Goal: Task Accomplishment & Management: Manage account settings

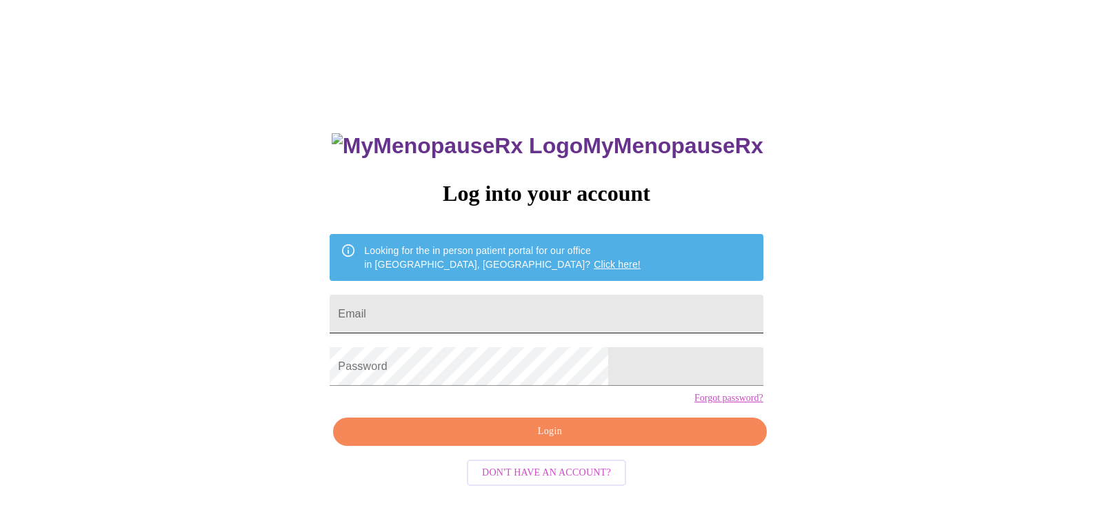
click at [484, 305] on input "Email" at bounding box center [546, 314] width 433 height 39
type input "mvoris@sd129.org"
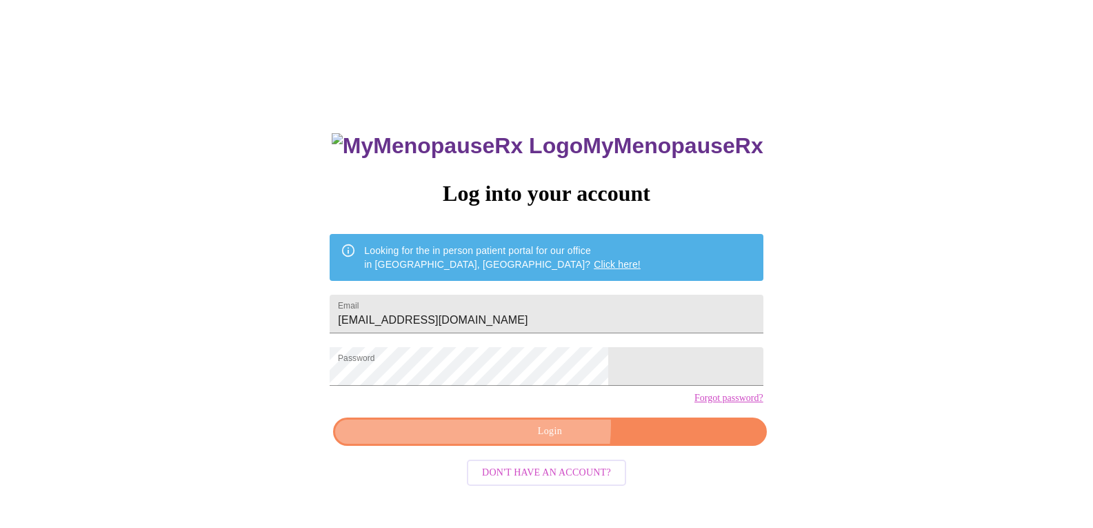
click at [526, 440] on span "Login" at bounding box center [549, 431] width 401 height 17
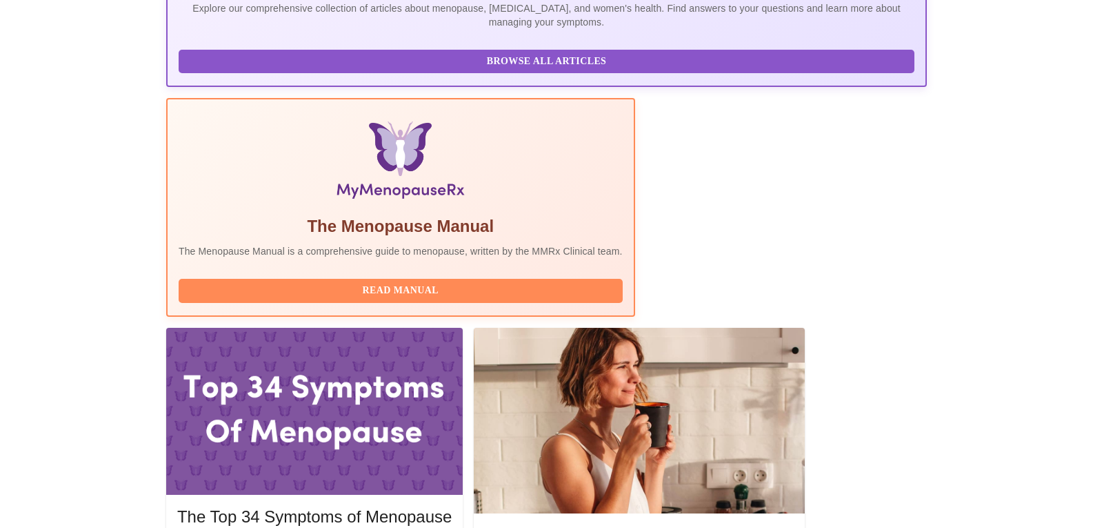
scroll to position [345, 0]
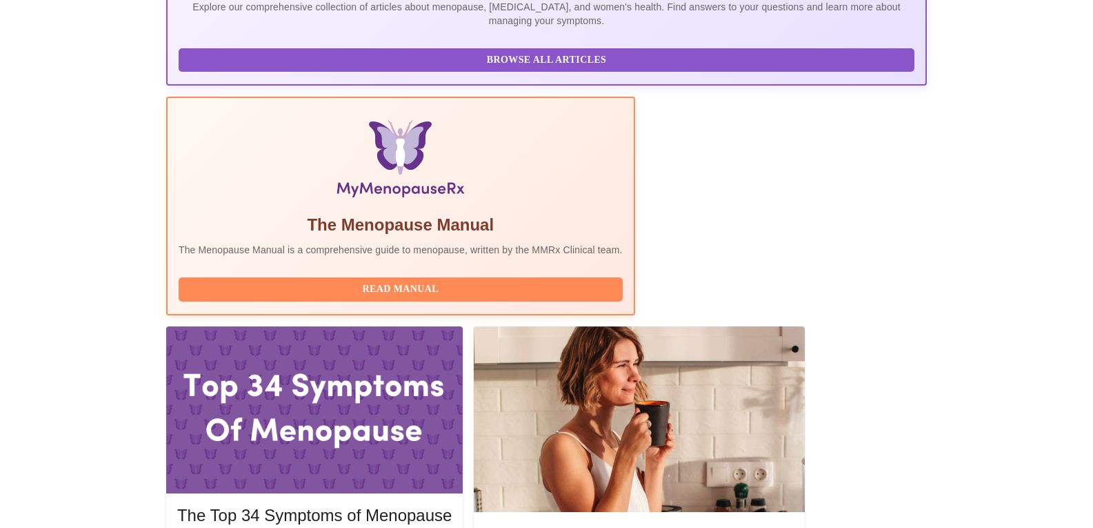
drag, startPoint x: 365, startPoint y: 217, endPoint x: 262, endPoint y: 212, distance: 102.9
copy h3 "Jillian Montefusco"
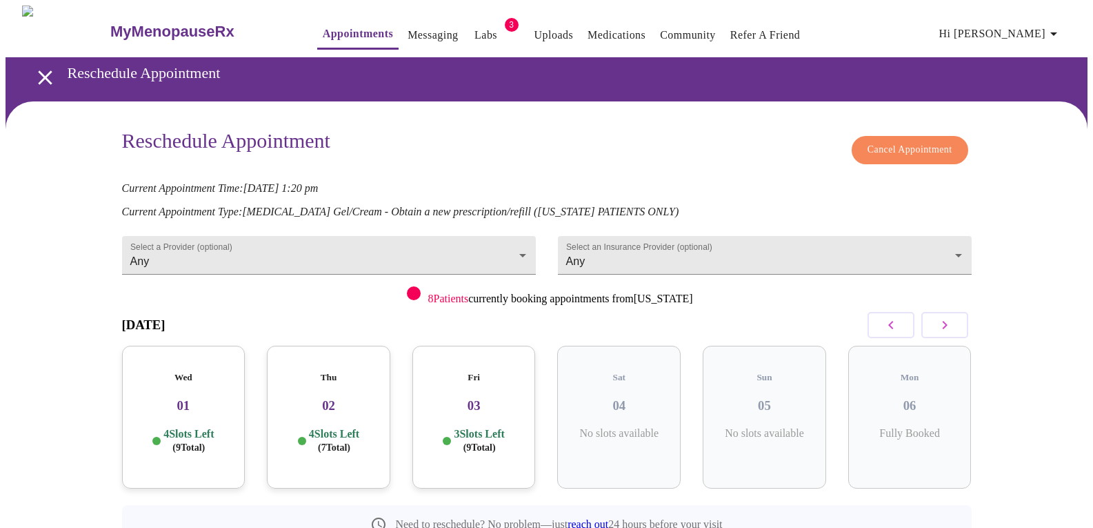
scroll to position [54, 0]
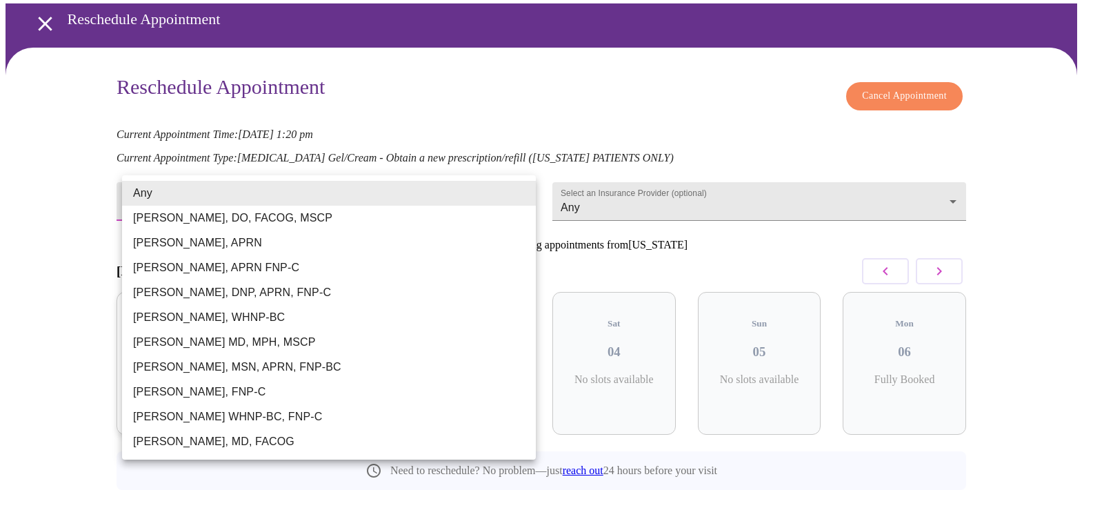
click at [507, 191] on body "MyMenopauseRx Appointments Messaging Labs 3 Uploads Medications Community Refer…" at bounding box center [547, 252] width 1082 height 600
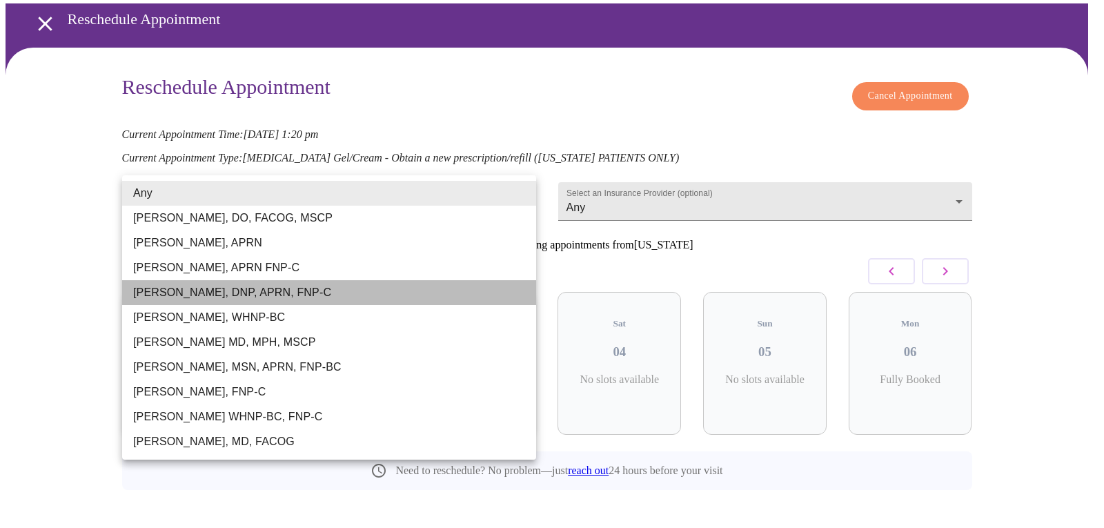
click at [262, 289] on li "Jillian Montefusco, DNP, APRN, FNP-C" at bounding box center [329, 292] width 414 height 25
type input "Jillian Montefusco, DNP, APRN, FNP-C"
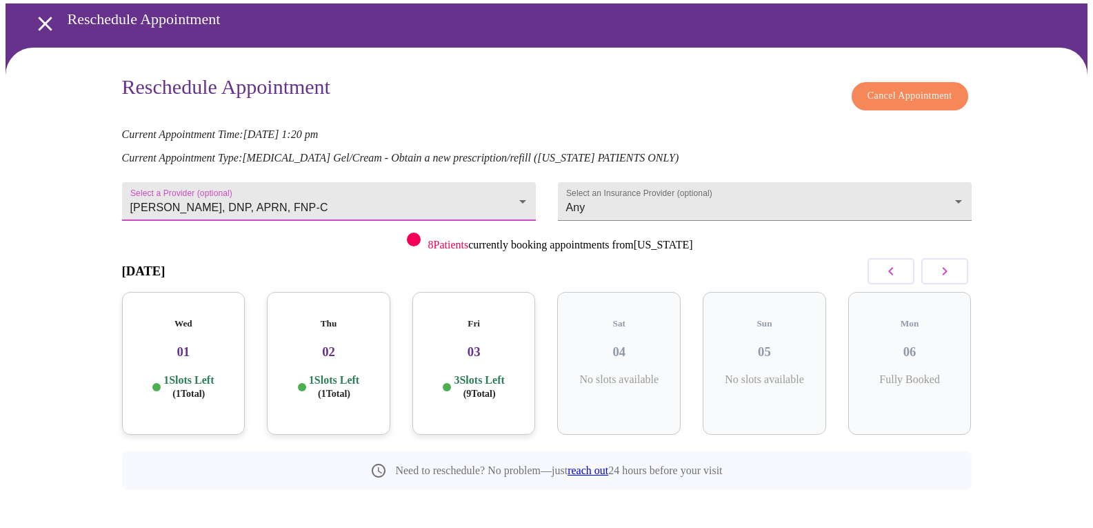
click at [199, 344] on h3 "01" at bounding box center [183, 351] width 101 height 15
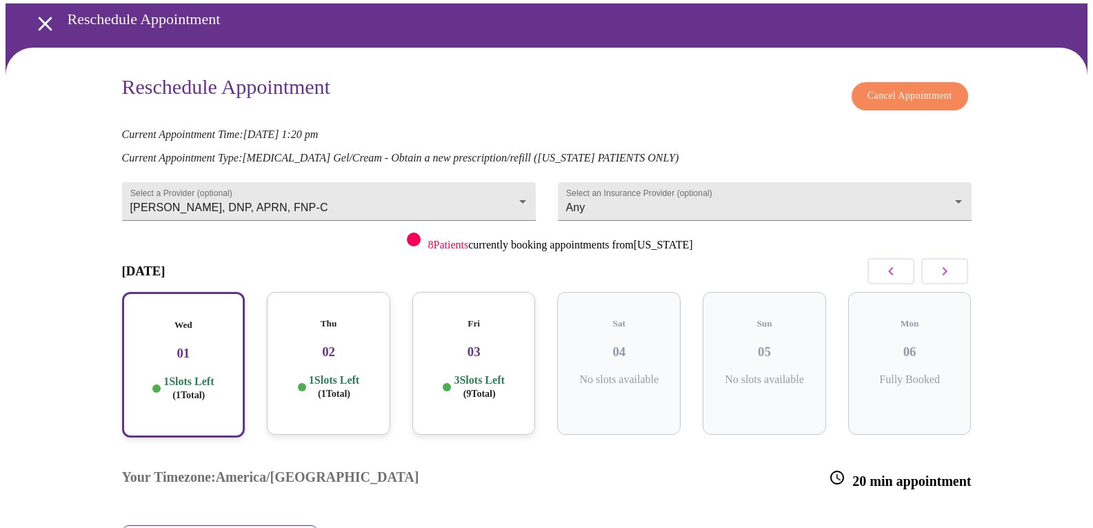
click at [334, 344] on h3 "02" at bounding box center [328, 351] width 101 height 15
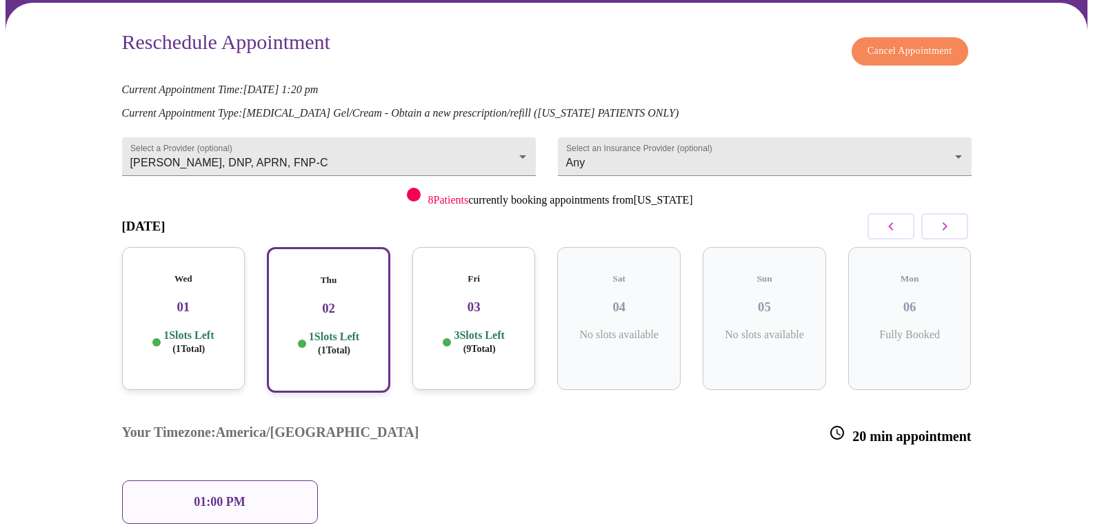
scroll to position [123, 0]
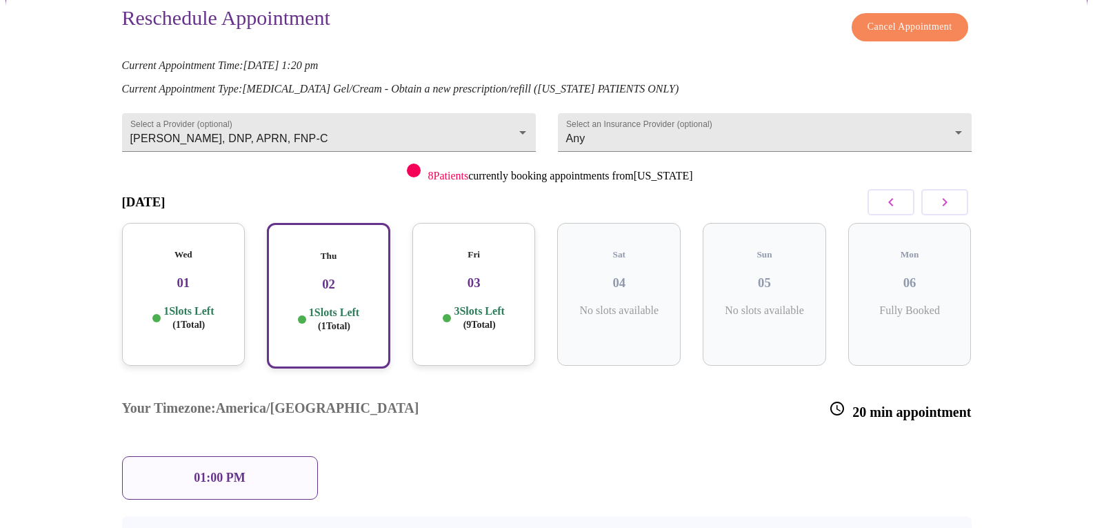
click at [235, 470] on p "01:00 PM" at bounding box center [219, 477] width 51 height 14
click at [250, 456] on div "01:00 PM" at bounding box center [220, 477] width 196 height 43
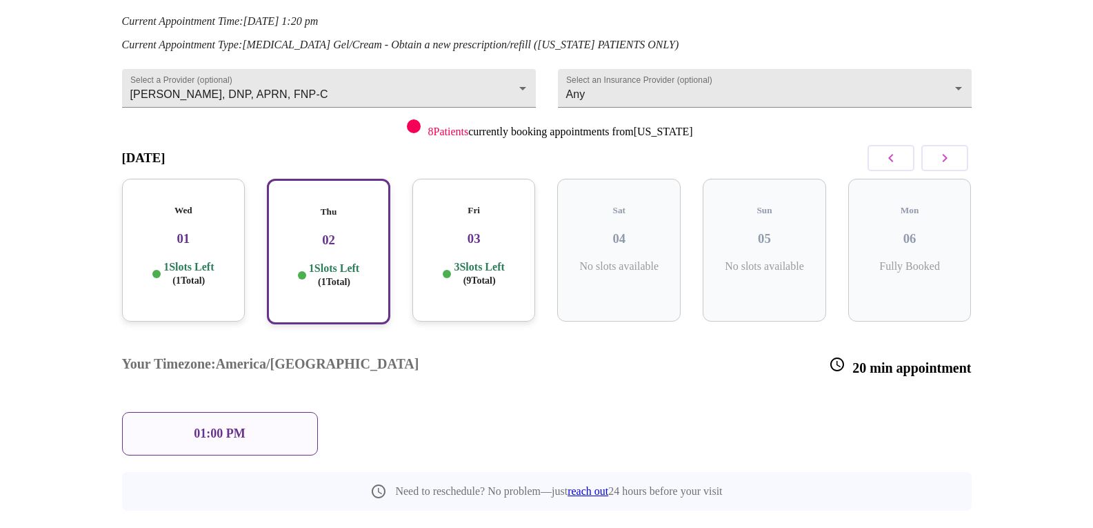
scroll to position [83, 0]
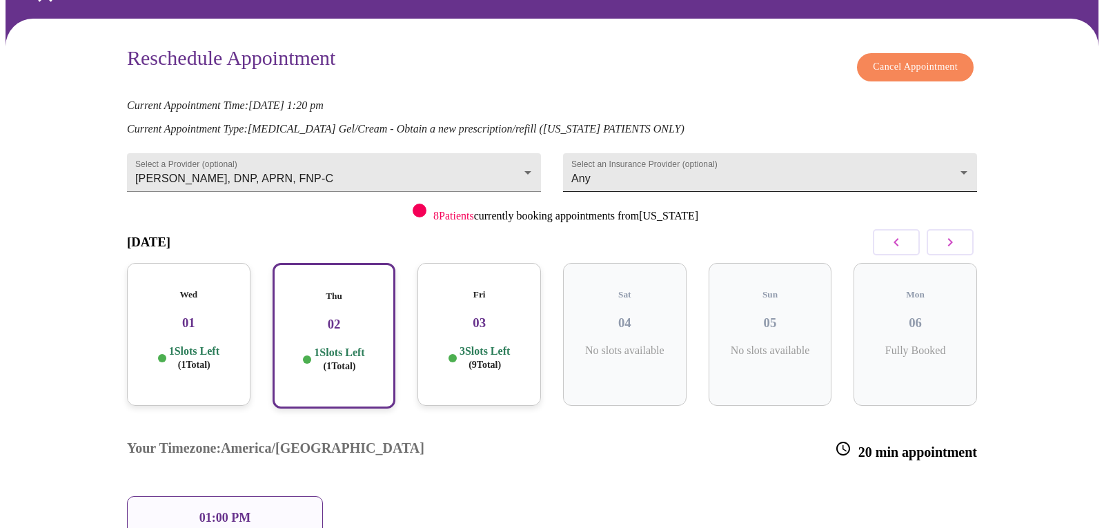
click at [944, 159] on body "MyMenopauseRx Appointments Messaging Labs 3 Uploads Medications Community Refer…" at bounding box center [552, 317] width 1093 height 789
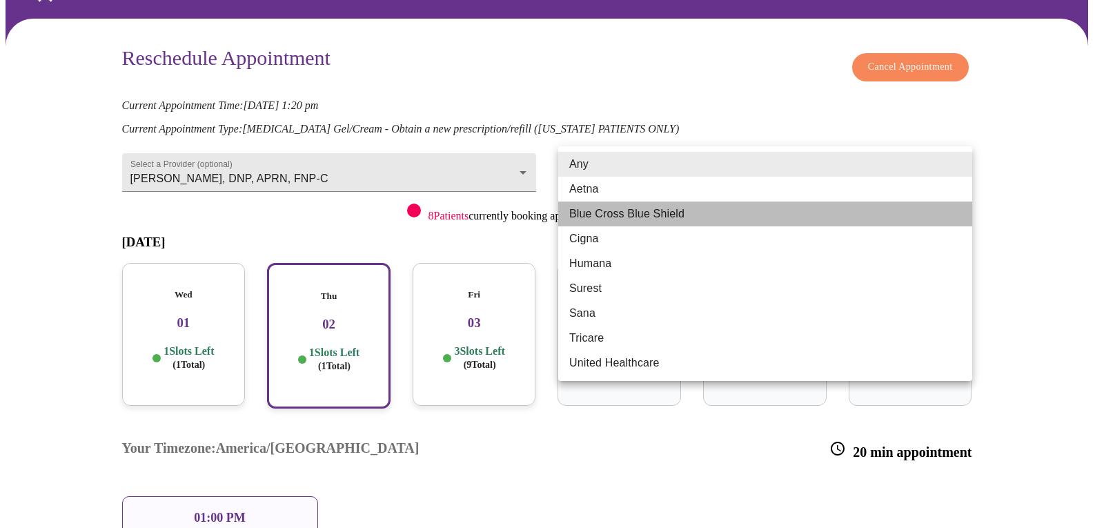
click at [660, 211] on li "Blue Cross Blue Shield" at bounding box center [765, 213] width 414 height 25
type input "Blue Cross Blue Shield"
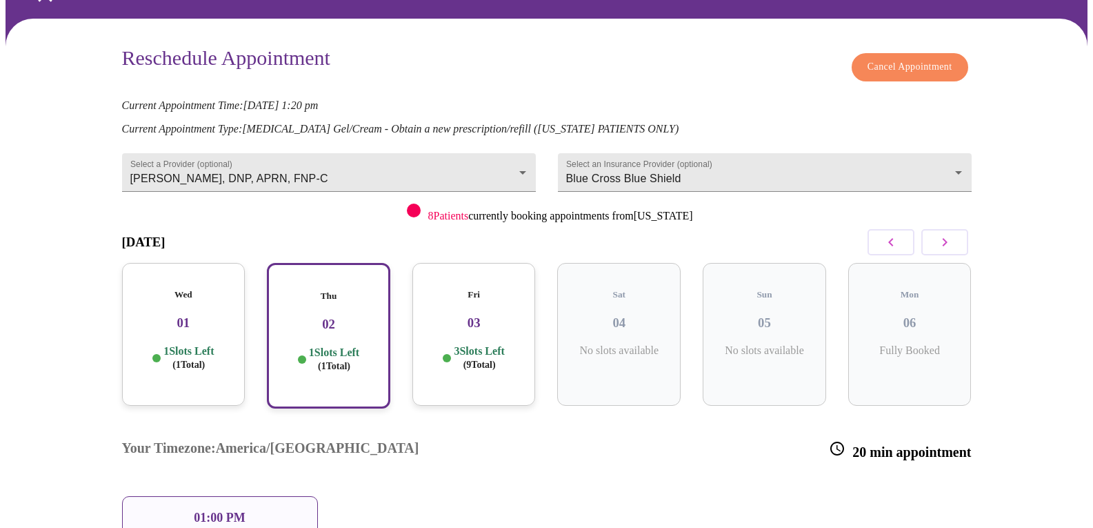
click at [268, 496] on div "01:00 PM" at bounding box center [220, 517] width 196 height 43
click at [211, 510] on p "01:00 PM" at bounding box center [219, 517] width 51 height 14
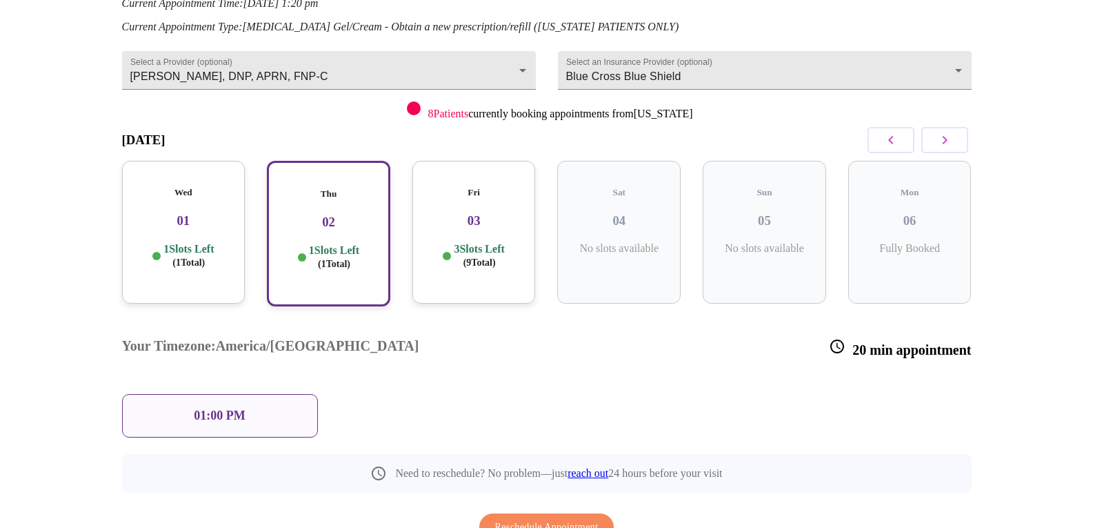
scroll to position [221, 0]
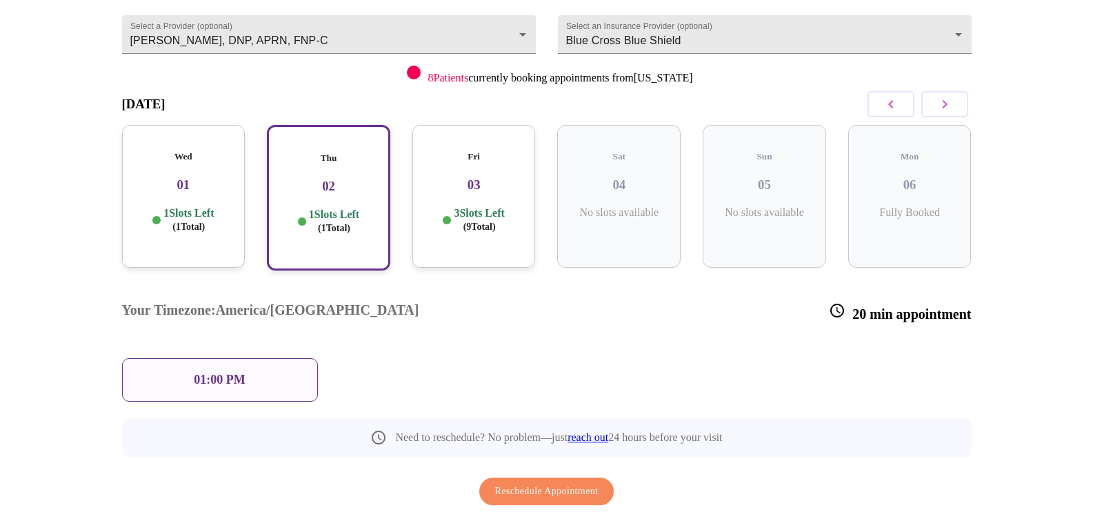
click at [218, 372] on p "01:00 PM" at bounding box center [219, 379] width 51 height 14
click at [288, 358] on div "01:00 PM" at bounding box center [220, 379] width 196 height 43
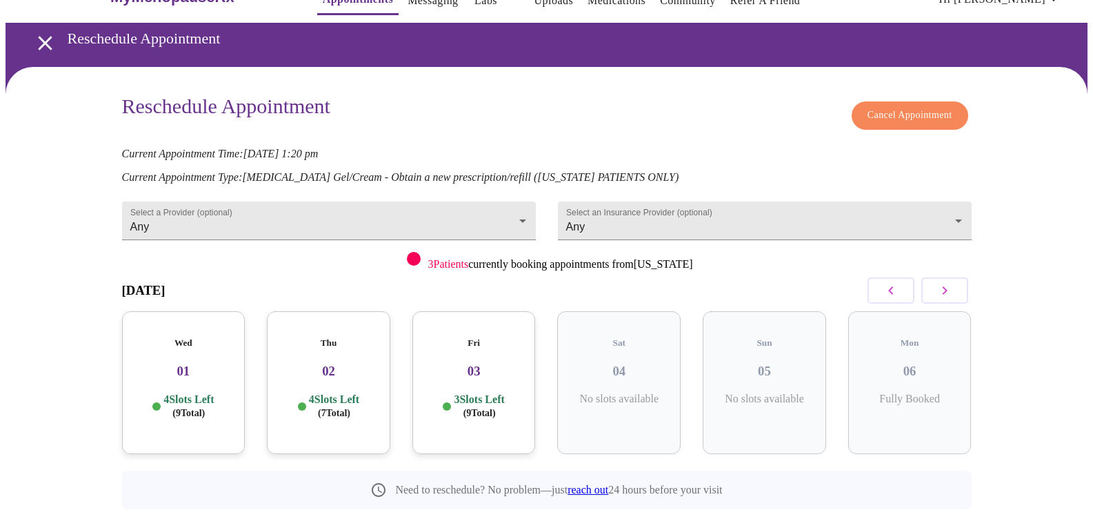
scroll to position [54, 0]
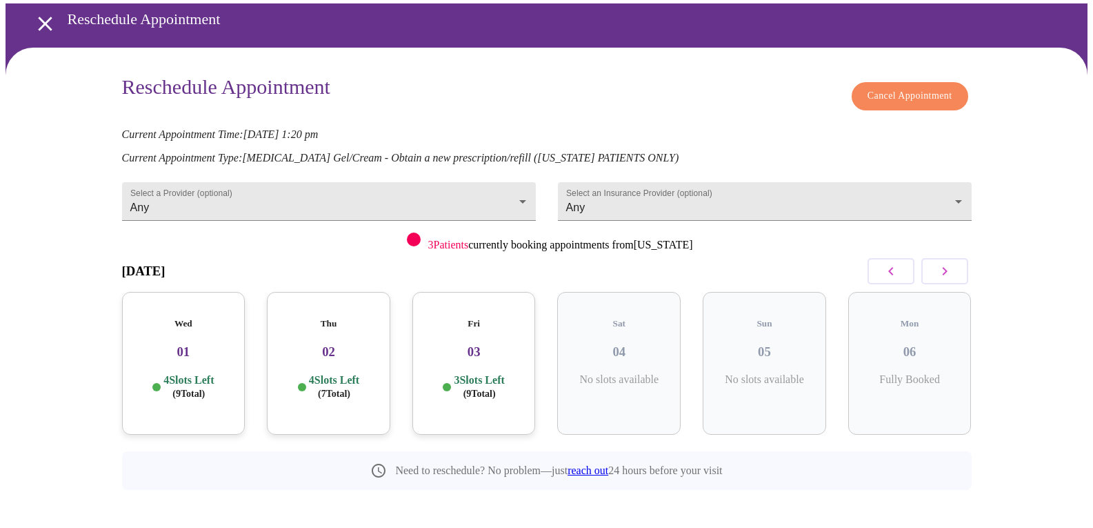
click at [330, 344] on h3 "02" at bounding box center [328, 351] width 101 height 15
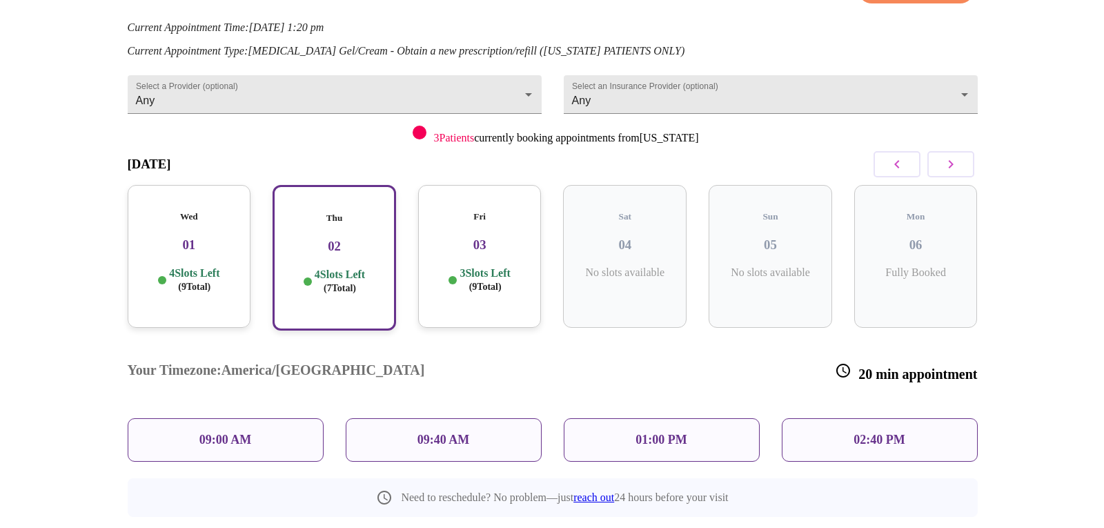
scroll to position [166, 0]
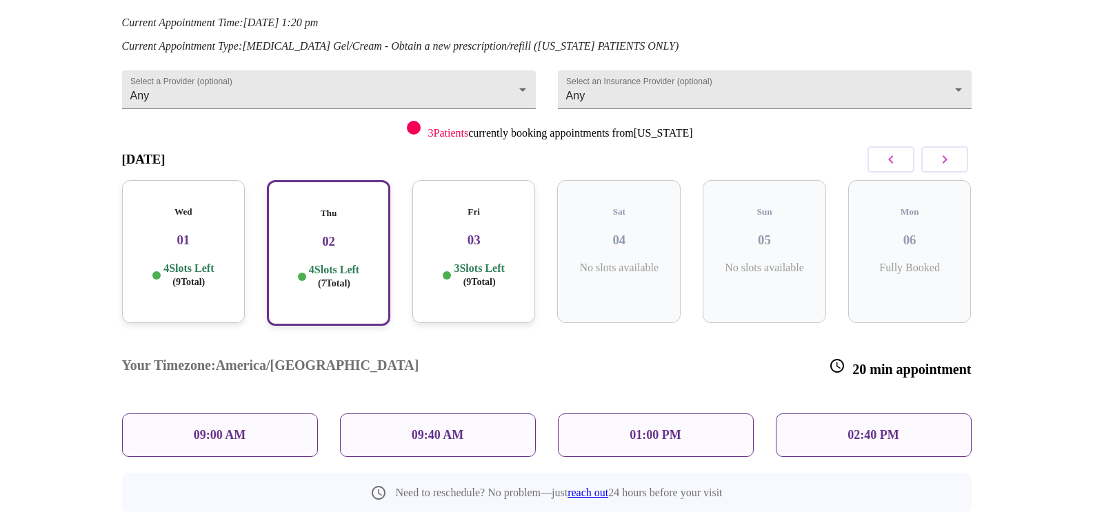
click at [661, 428] on p "01:00 PM" at bounding box center [655, 435] width 51 height 14
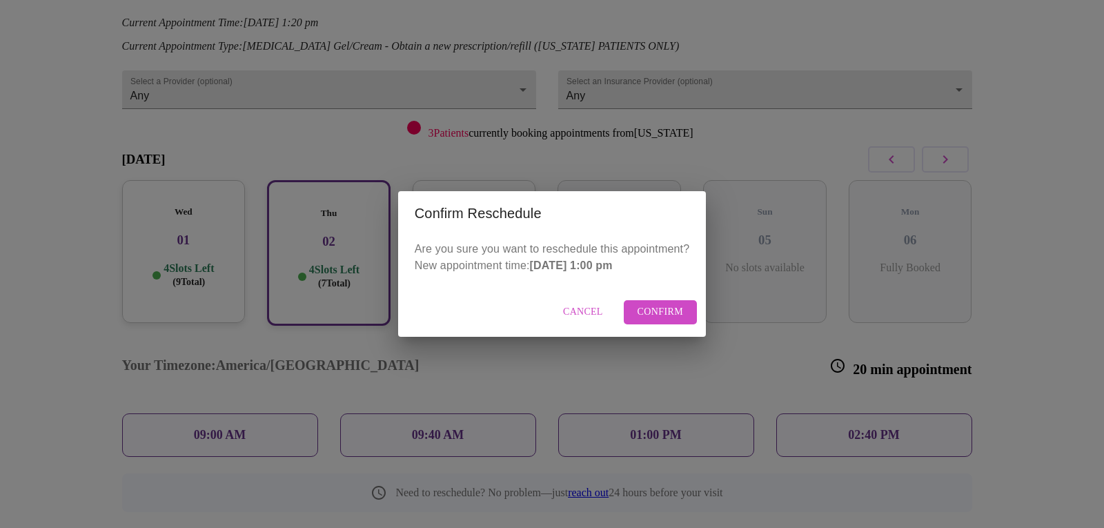
click at [659, 312] on span "Confirm" at bounding box center [660, 311] width 46 height 17
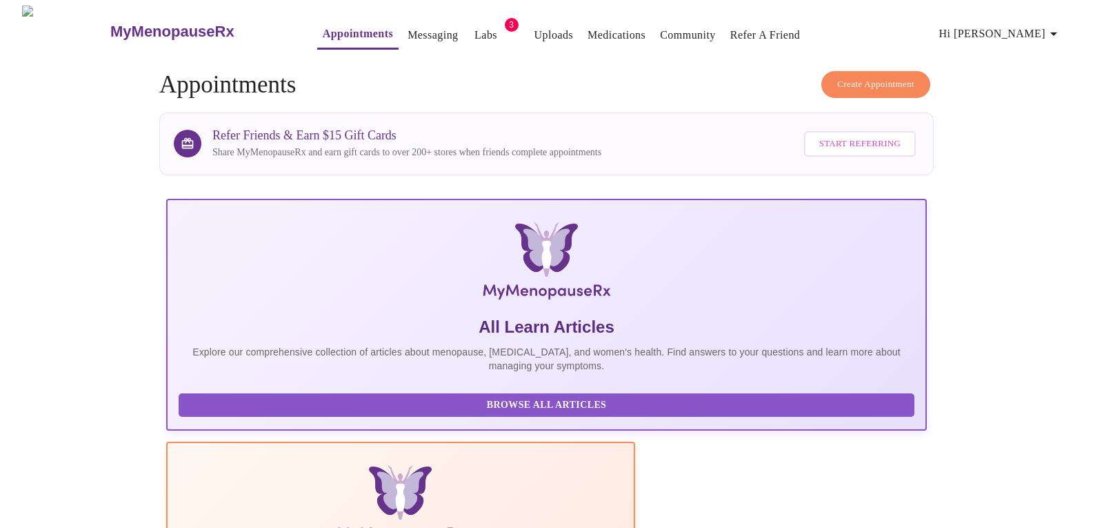
click at [475, 28] on link "Labs" at bounding box center [486, 35] width 23 height 19
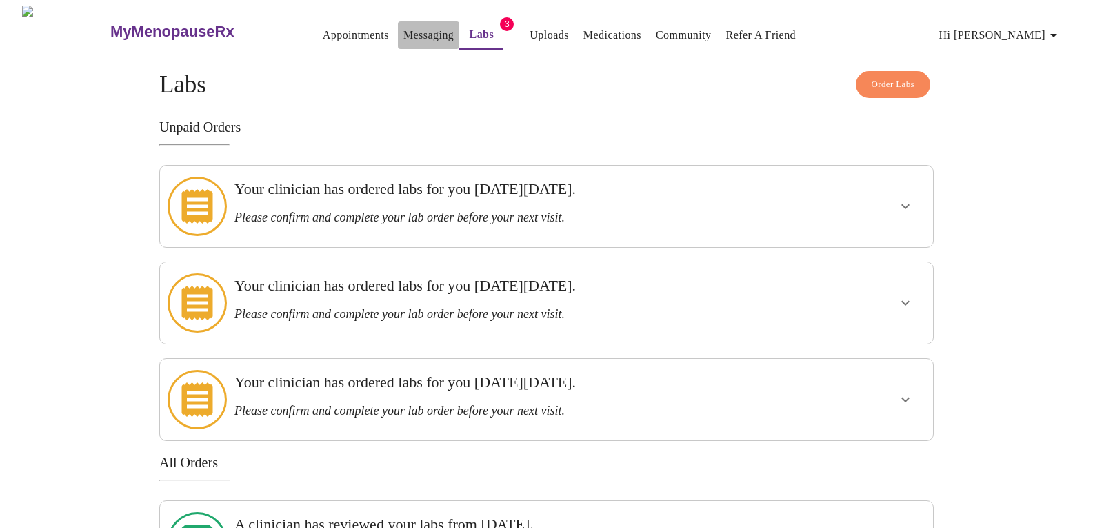
click at [404, 34] on link "Messaging" at bounding box center [429, 35] width 50 height 19
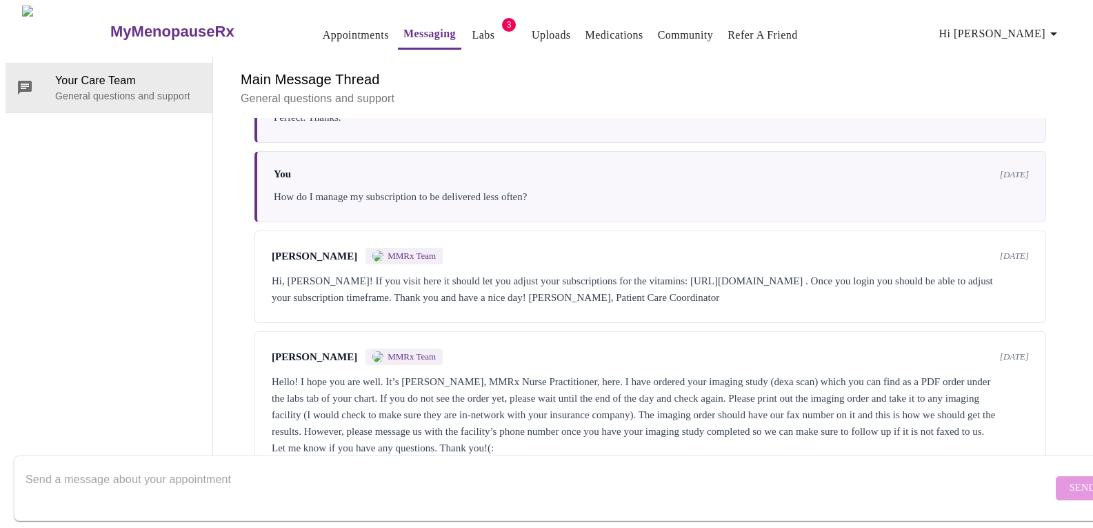
scroll to position [2484, 0]
click at [741, 404] on div "Jillian Montefusco MMRx Team 5 months ago Hello! I hope you are well. It’s Jill…" at bounding box center [651, 402] width 792 height 142
click at [572, 399] on div "Jillian Montefusco MMRx Team 5 months ago Hello! I hope you are well. It’s Jill…" at bounding box center [651, 402] width 792 height 142
click at [186, 466] on textarea "Send a message about your appointment" at bounding box center [539, 488] width 1027 height 44
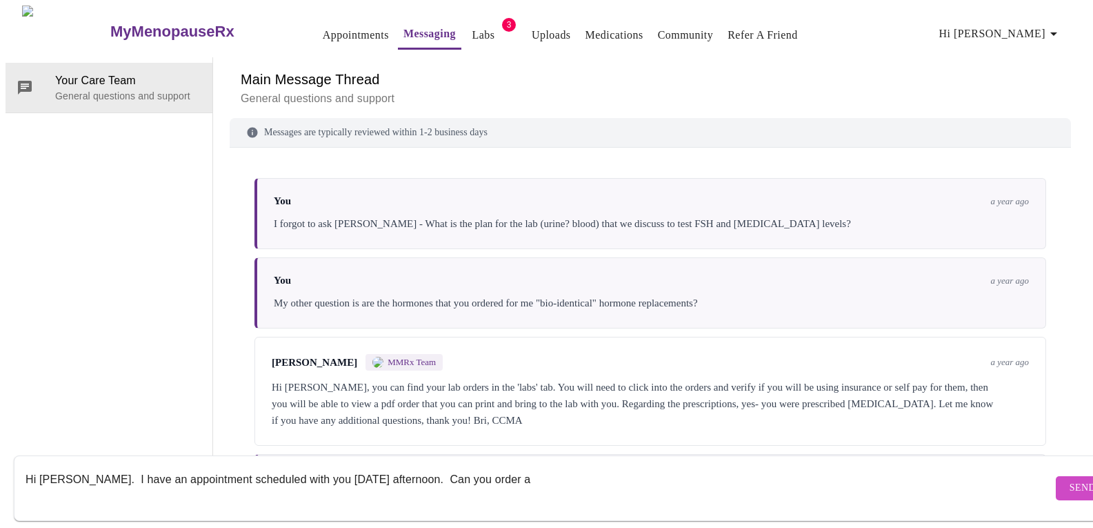
scroll to position [52, 0]
drag, startPoint x: 482, startPoint y: 466, endPoint x: 401, endPoint y: 465, distance: 81.4
click at [401, 466] on textarea "Hi Jillian. I have an appointment scheduled with you tomorrow afternoon. Can yo…" at bounding box center [539, 488] width 1027 height 44
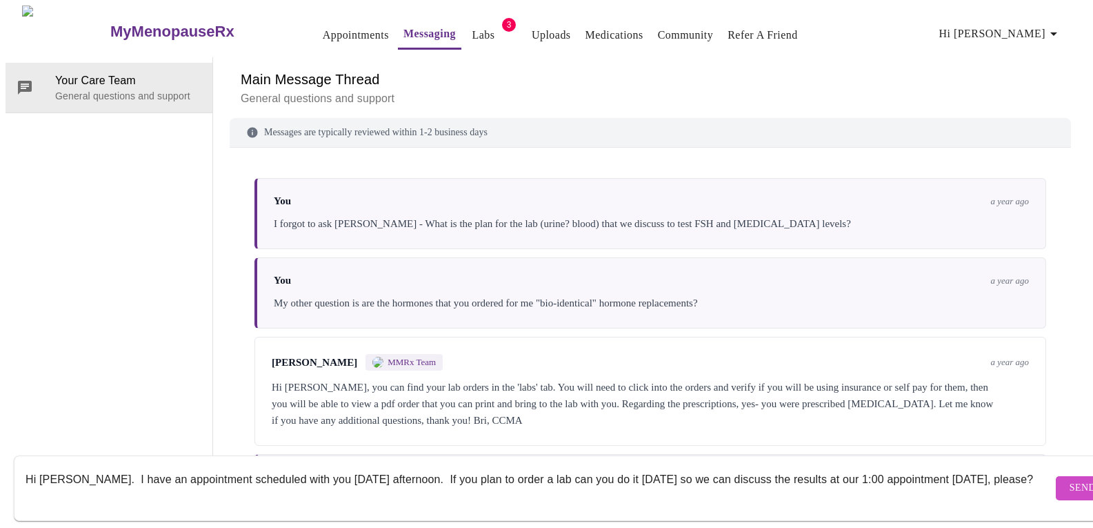
type textarea "Hi [PERSON_NAME]. I have an appointment scheduled with you [DATE] afternoon. If…"
click at [1070, 479] on span "Send" at bounding box center [1083, 487] width 26 height 17
drag, startPoint x: 998, startPoint y: 466, endPoint x: 80, endPoint y: 465, distance: 918.1
click at [6, 460] on div "MyMenopauseRx Appointments Messaging Labs 3 Uploads Medications Community Refer…" at bounding box center [547, 240] width 1082 height 468
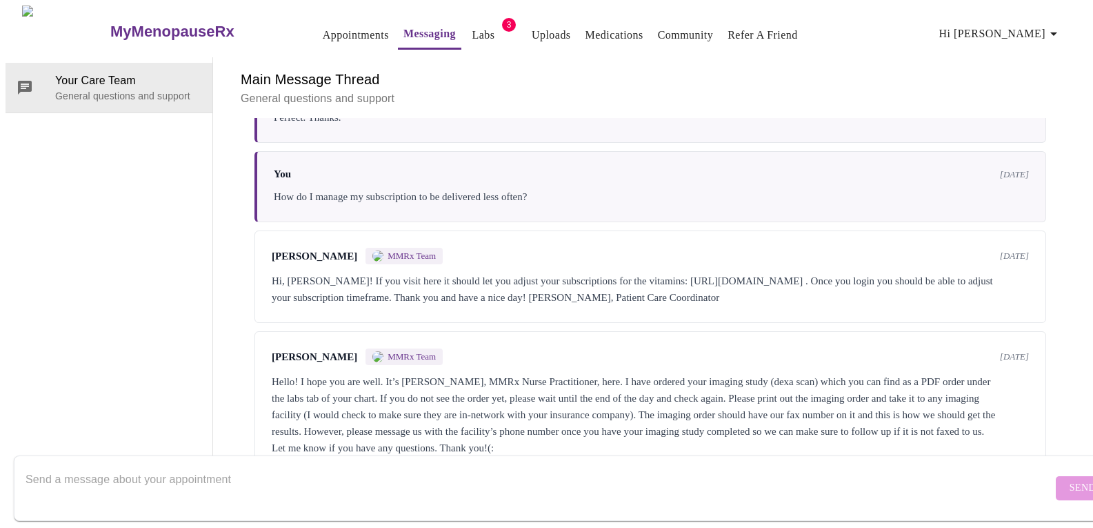
scroll to position [2484, 0]
click at [332, 471] on textarea "Send a message about your appointment" at bounding box center [539, 488] width 1027 height 44
paste textarea "Hi [PERSON_NAME]. I have an appointment scheduled with you [DATE] afternoon. If…"
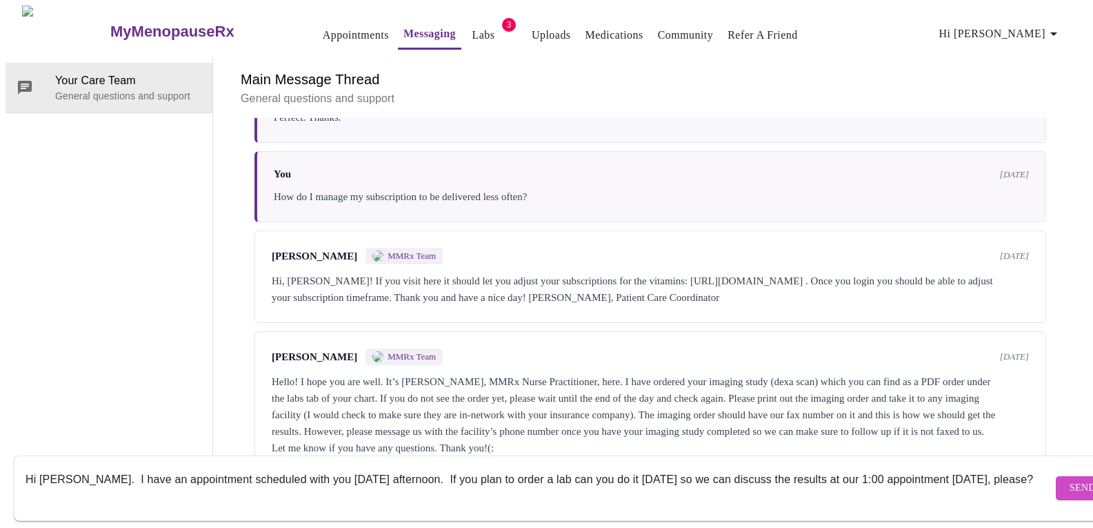
type textarea "Hi [PERSON_NAME]. I have an appointment scheduled with you [DATE] afternoon. If…"
click at [1070, 479] on span "Send" at bounding box center [1083, 487] width 26 height 17
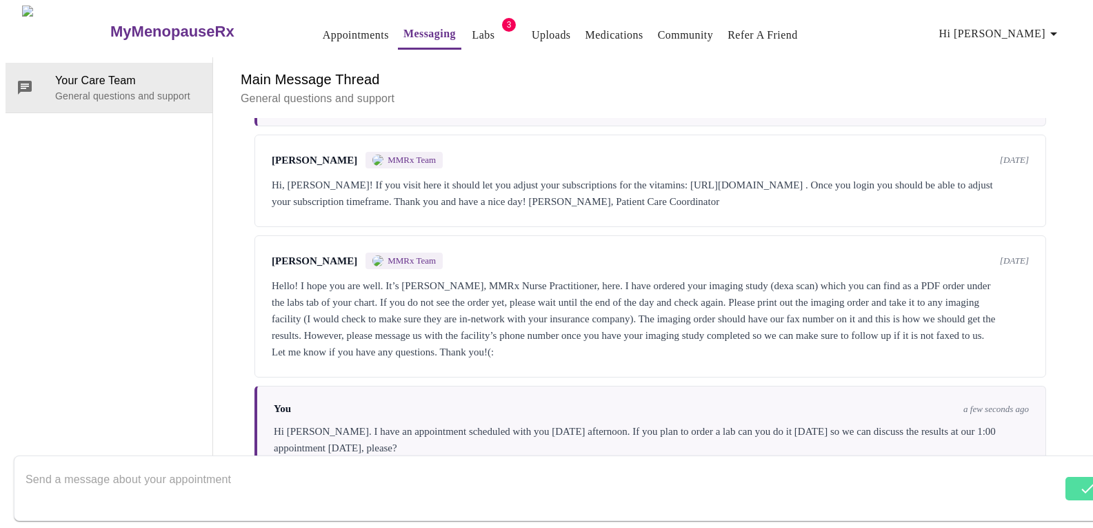
scroll to position [2584, 0]
